Goal: Check status: Check status

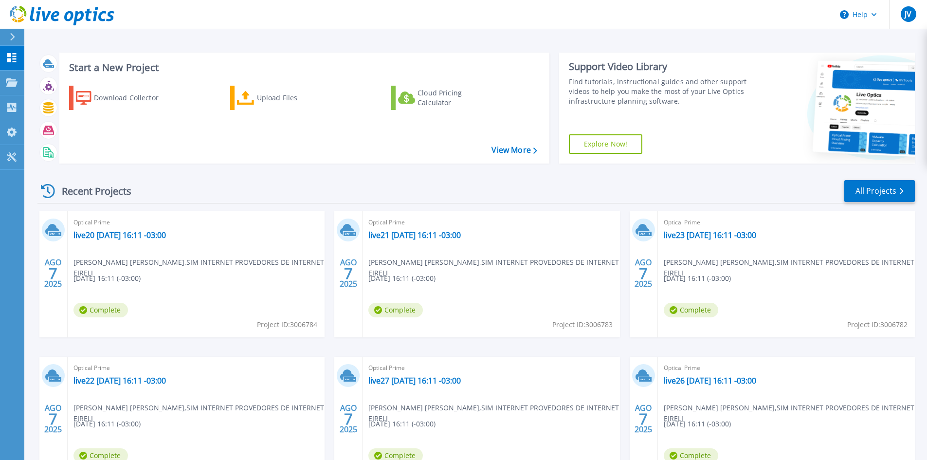
scroll to position [79, 0]
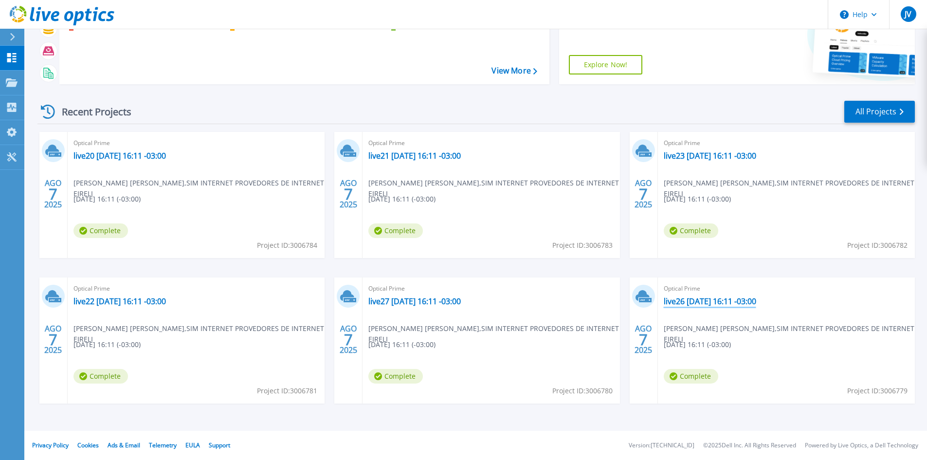
click at [710, 303] on link "live26 [DATE] 16:11 -03:00" at bounding box center [709, 301] width 92 height 10
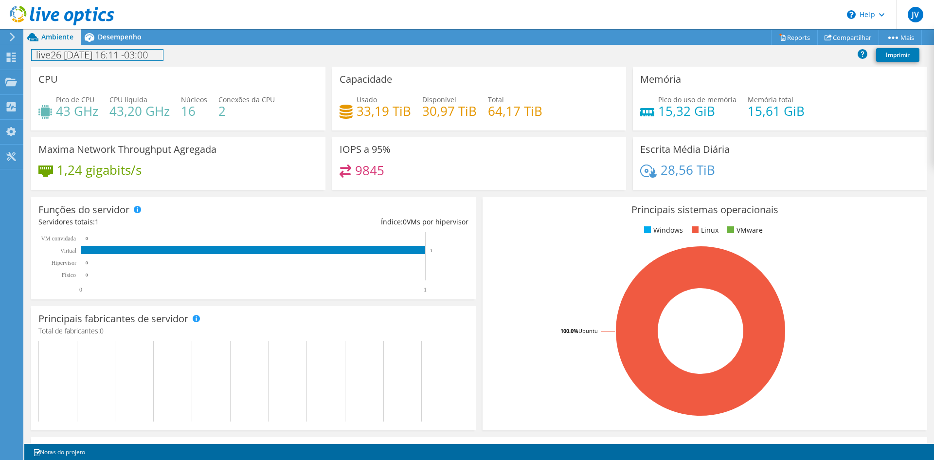
click at [113, 45] on div "live26 [DATE] 16:11 -03:00 Imprimir" at bounding box center [479, 56] width 910 height 22
click at [121, 40] on span "Desempenho" at bounding box center [120, 36] width 44 height 9
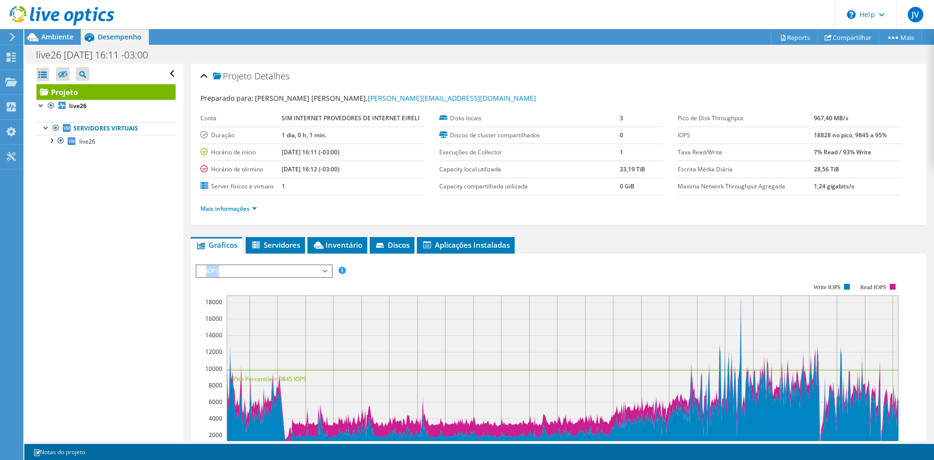
drag, startPoint x: 271, startPoint y: 263, endPoint x: 274, endPoint y: 270, distance: 7.7
click at [272, 265] on div "IOPS Disk Throughput Tamanho de E/S Latência Profundidade da fila Porcentagem d…" at bounding box center [559, 427] width 726 height 337
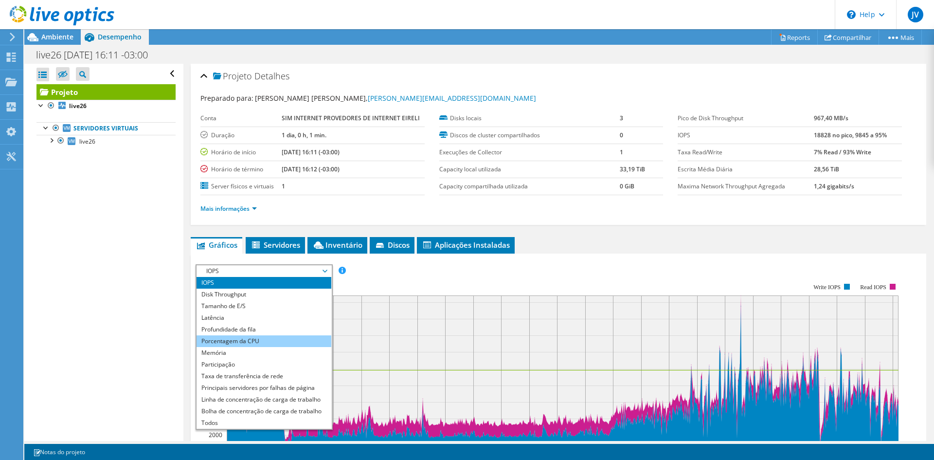
click at [269, 340] on li "Porcentagem da CPU" at bounding box center [264, 341] width 135 height 12
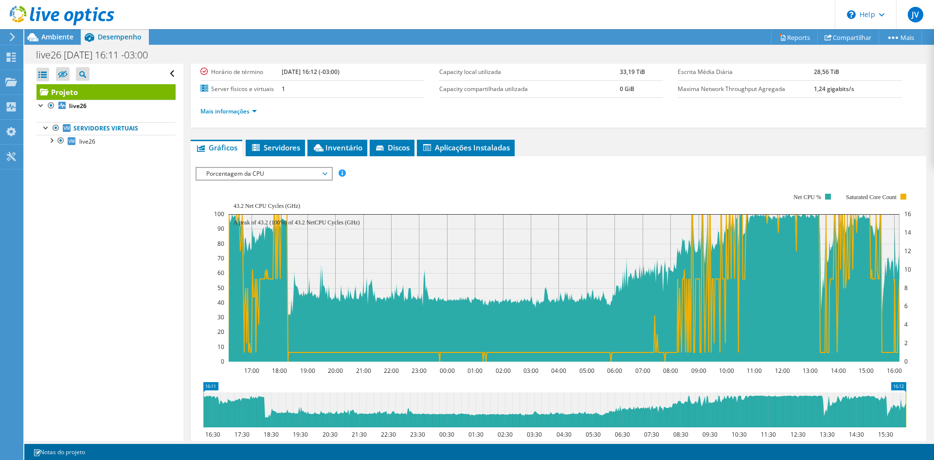
scroll to position [146, 0]
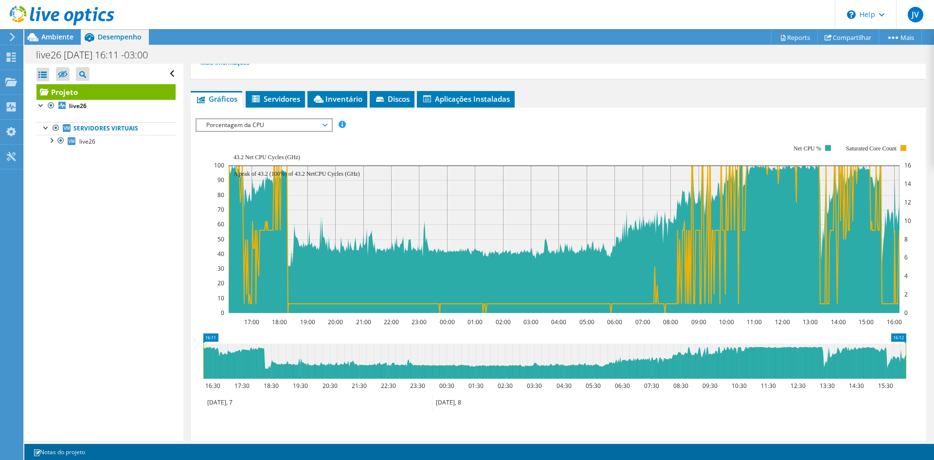
click at [168, 257] on div "Abrir Todos Fechar Todos Ocultar nós excluídos Filtro de árvore do projeto" at bounding box center [103, 252] width 159 height 377
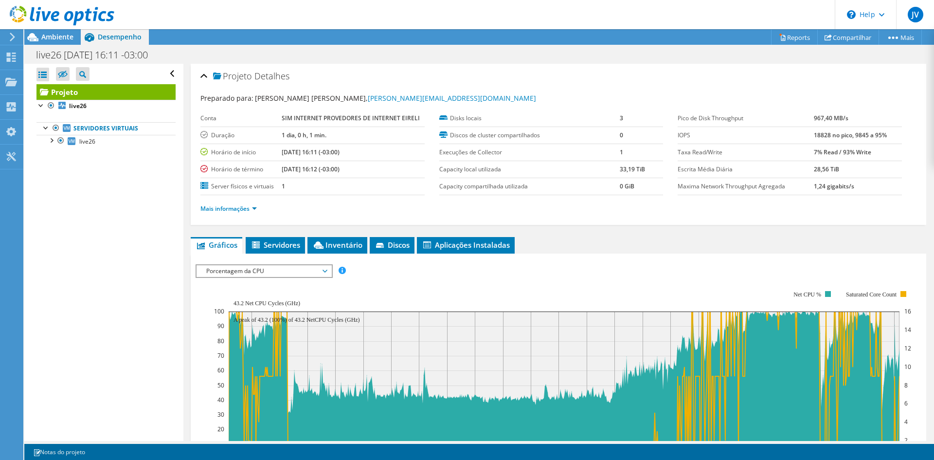
scroll to position [97, 0]
